Goal: Task Accomplishment & Management: Use online tool/utility

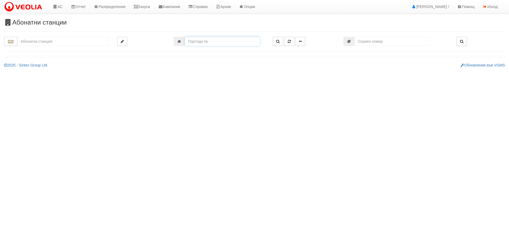
click at [191, 41] on input "number" at bounding box center [222, 41] width 75 height 9
type input "4617"
type input "122/5 - "[PERSON_NAME] [GEOGRAPHIC_DATA] " ЕАД"
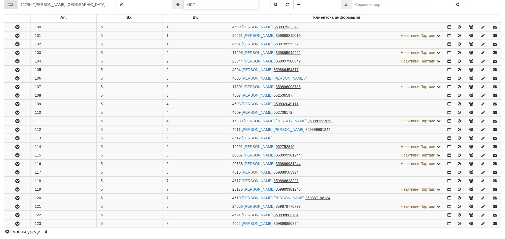
scroll to position [215, 0]
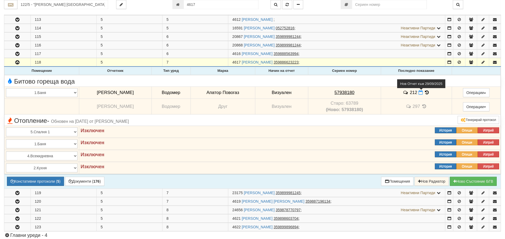
click at [420, 91] on icon at bounding box center [420, 92] width 4 height 5
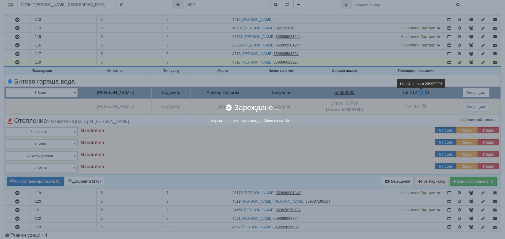
select select "8ac75930-9bfd-e511-80be-8d5a1dced85a"
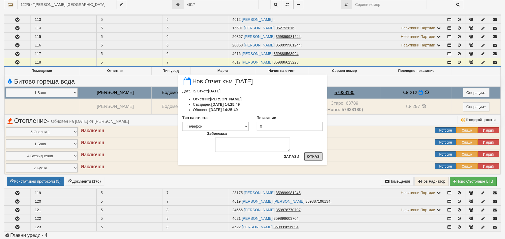
click at [310, 157] on button "Отказ" at bounding box center [313, 157] width 19 height 9
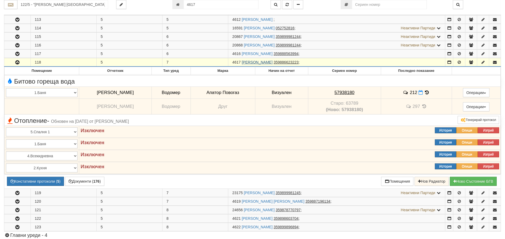
click at [272, 62] on link "АДРЕАНА СТАНЧЕВА ПОРОЛИЕВА" at bounding box center [257, 62] width 31 height 4
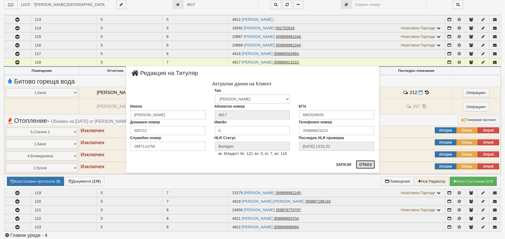
click at [369, 166] on button "Отказ" at bounding box center [365, 165] width 19 height 9
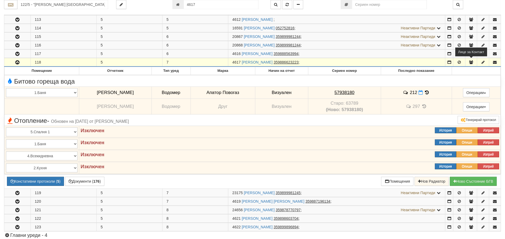
click at [473, 60] on icon "button" at bounding box center [471, 62] width 5 height 4
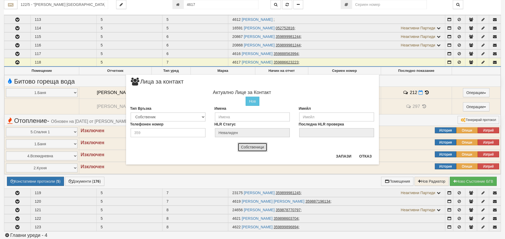
click at [252, 147] on button "Собственици" at bounding box center [253, 147] width 30 height 9
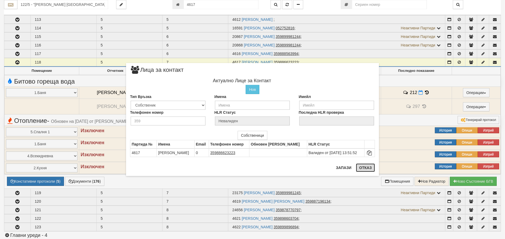
click at [365, 168] on button "Отказ" at bounding box center [365, 168] width 19 height 9
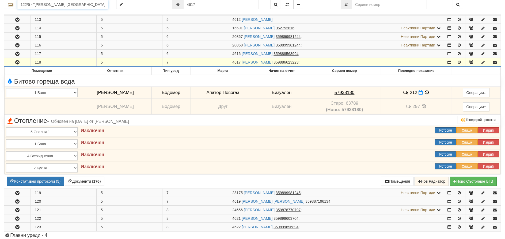
click at [57, 5] on input "122/5 - "ВЕОЛИЯ ЕНЕРДЖИ ВАРНА " ЕАД" at bounding box center [62, 4] width 91 height 9
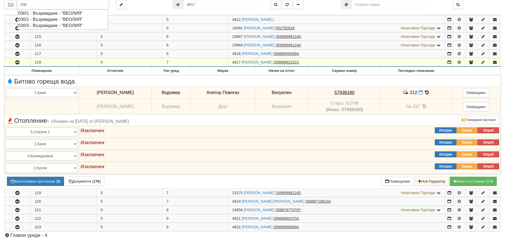
click at [45, 11] on div "030/1 - Възраждане - "ВЕОЛИЯ"" at bounding box center [62, 13] width 89 height 6
type input "030/1 - Възраждане - "ВЕОЛИЯ""
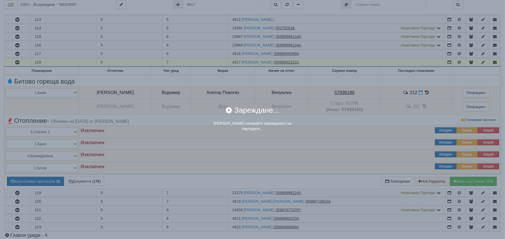
scroll to position [0, 0]
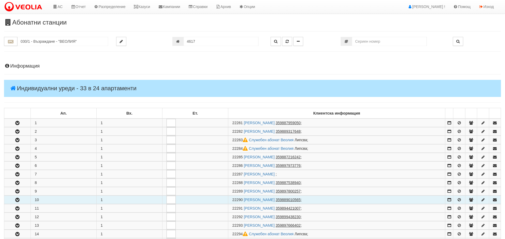
click at [15, 196] on button "button" at bounding box center [17, 200] width 26 height 8
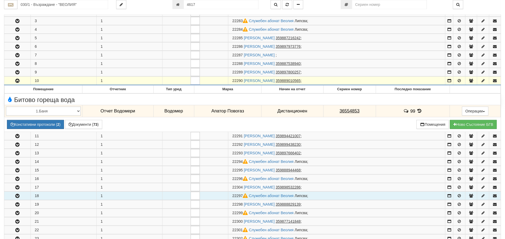
scroll to position [107, 0]
